Goal: Transaction & Acquisition: Subscribe to service/newsletter

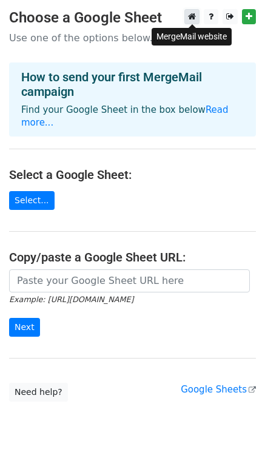
click at [195, 18] on icon at bounding box center [192, 16] width 8 height 8
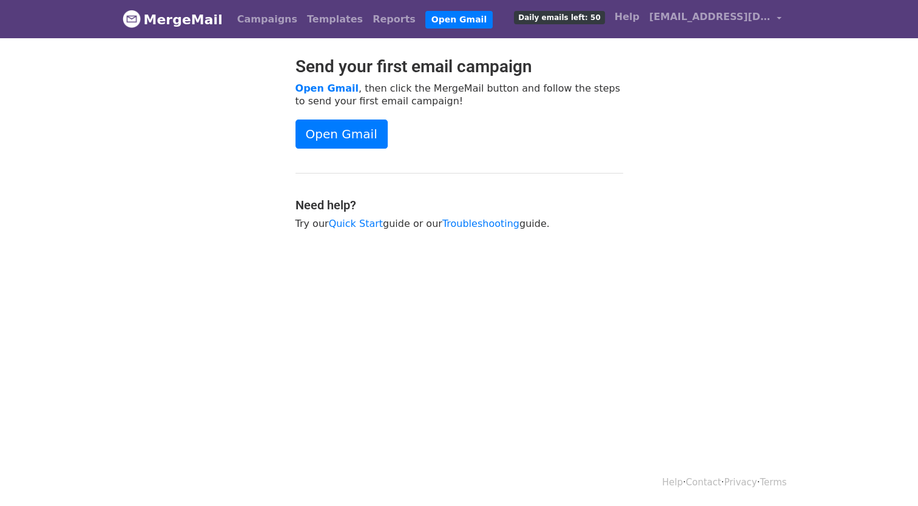
click at [585, 20] on span "Daily emails left: 50" at bounding box center [559, 17] width 90 height 13
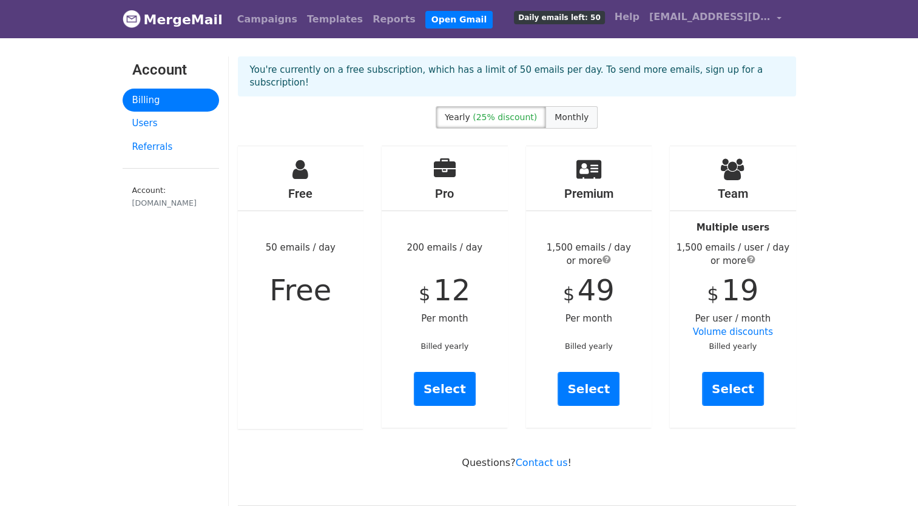
click at [578, 106] on label "Monthly" at bounding box center [572, 117] width 52 height 22
click at [589, 375] on link "Select" at bounding box center [589, 389] width 62 height 34
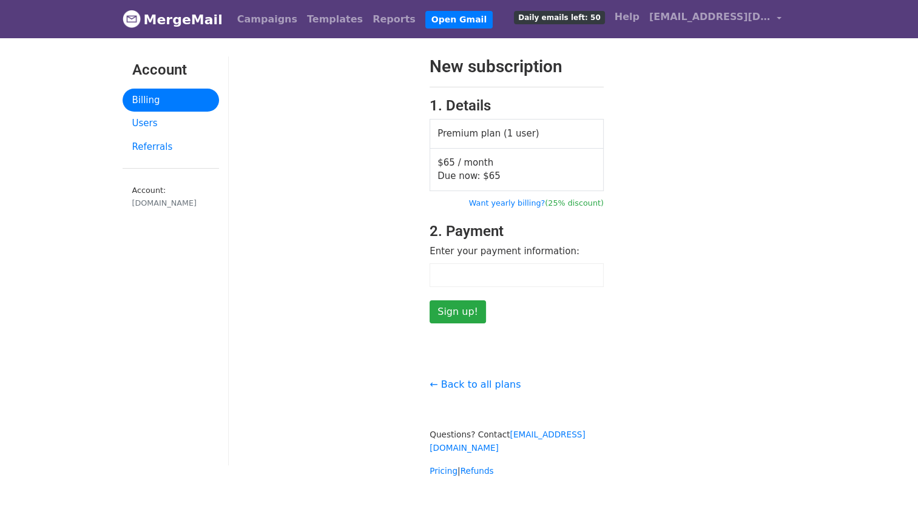
click at [469, 171] on span "Due now: $ 65" at bounding box center [469, 176] width 63 height 11
click at [448, 309] on input "Sign up!" at bounding box center [458, 311] width 56 height 23
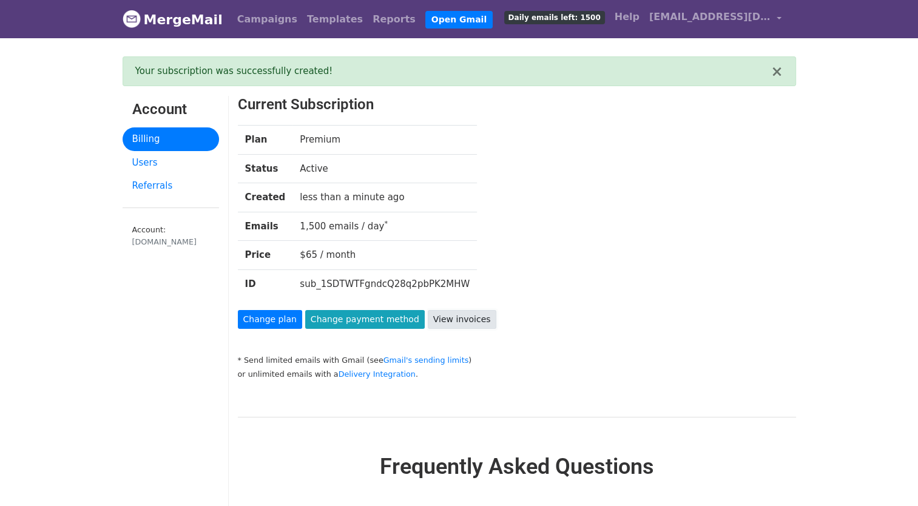
click at [433, 319] on link "View invoices" at bounding box center [462, 319] width 69 height 19
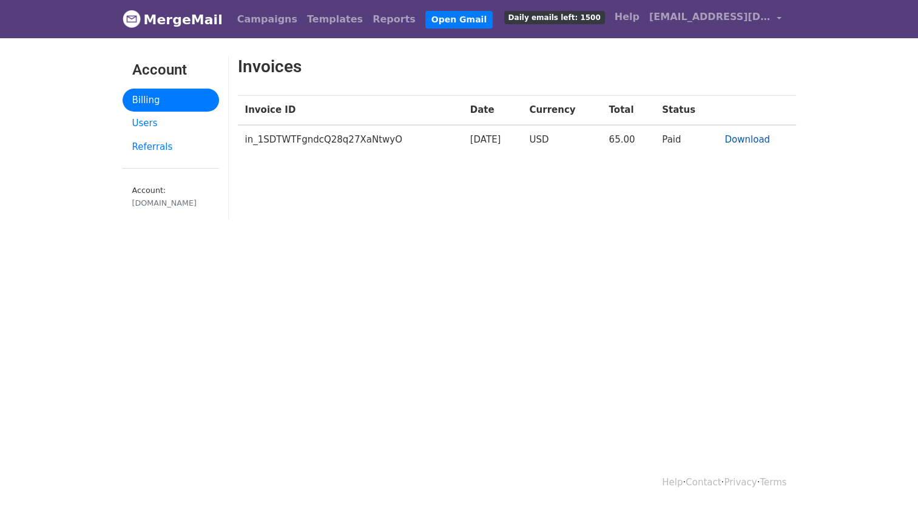
click at [748, 140] on link "Download" at bounding box center [748, 139] width 46 height 11
click at [694, 164] on div "Invoices Invoice ID Date Currency Total Status in_1SDTWTFgndcQ28q27XaNtwyO 2025…" at bounding box center [517, 143] width 577 height 175
